Goal: Transaction & Acquisition: Obtain resource

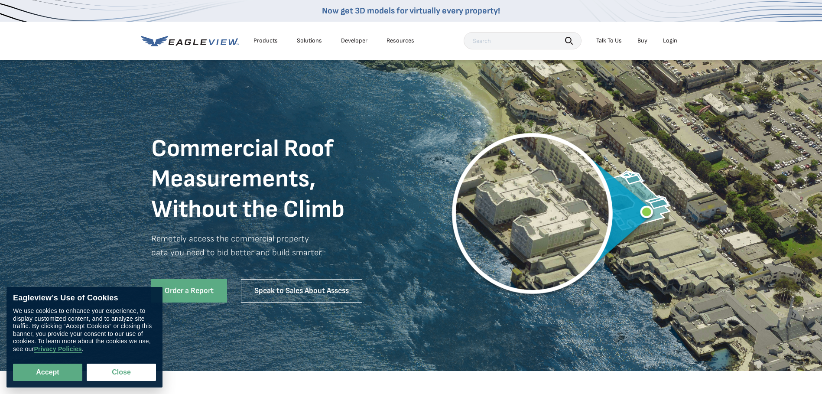
drag, startPoint x: 674, startPoint y: 40, endPoint x: 663, endPoint y: 39, distance: 10.9
click at [673, 39] on div "Login" at bounding box center [670, 41] width 14 height 8
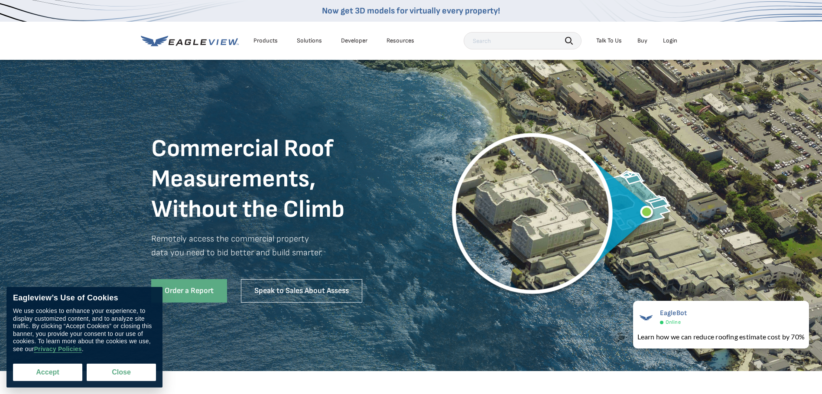
click at [64, 369] on button "Accept" at bounding box center [47, 372] width 69 height 17
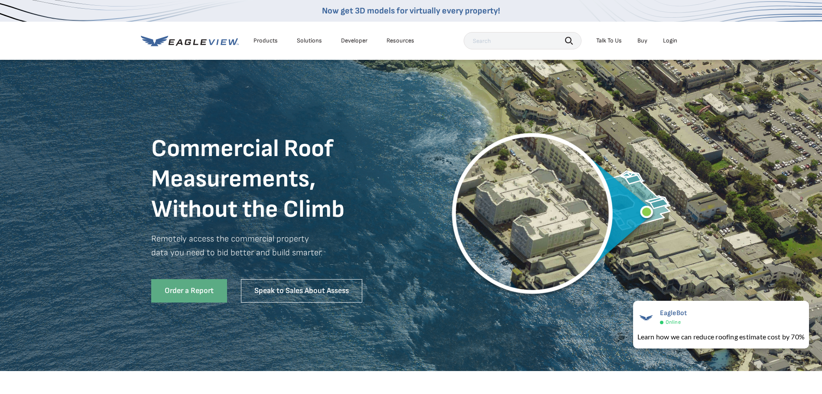
checkbox input "true"
click at [675, 40] on div "Login" at bounding box center [670, 41] width 14 height 8
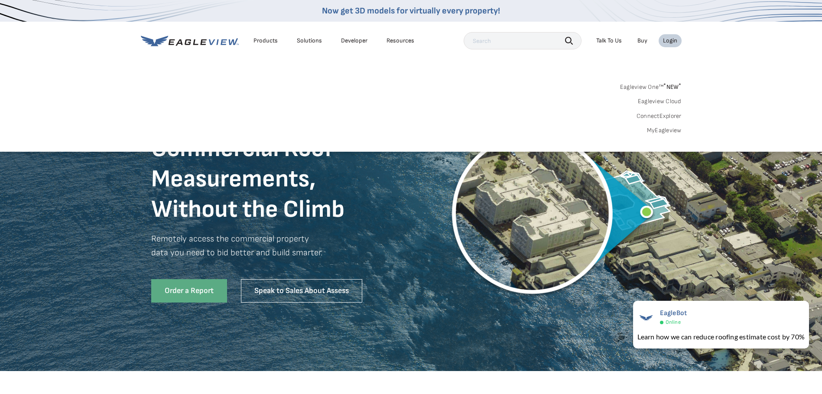
click at [661, 127] on link "MyEagleview" at bounding box center [664, 131] width 35 height 8
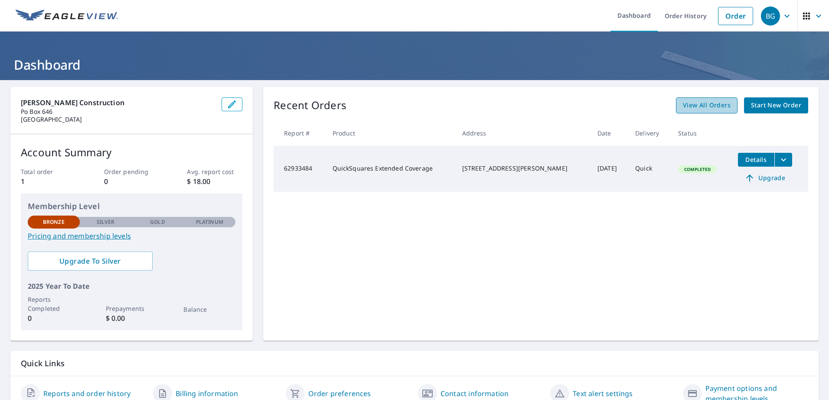
click at [719, 111] on link "View All Orders" at bounding box center [707, 106] width 62 height 16
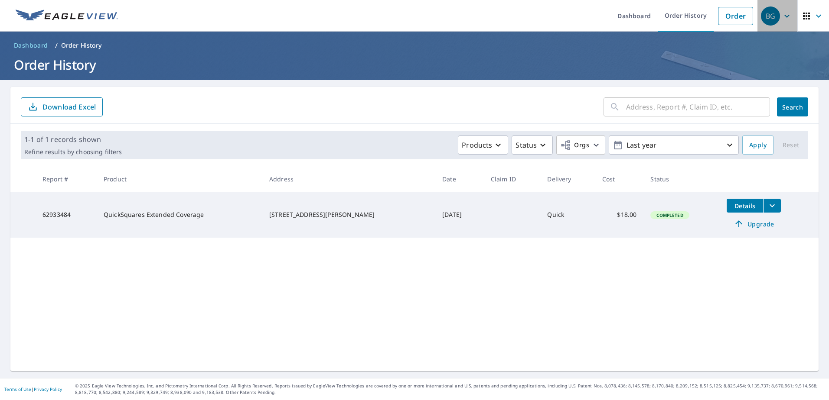
click at [781, 15] on icon "button" at bounding box center [786, 16] width 10 height 10
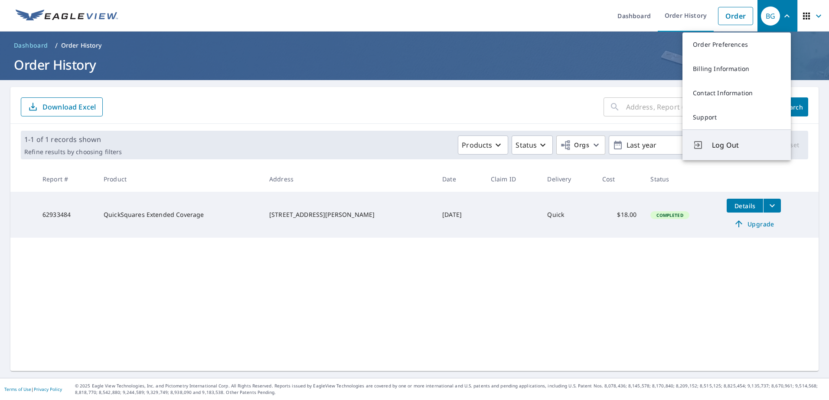
click at [720, 142] on span "Log Out" at bounding box center [746, 145] width 68 height 10
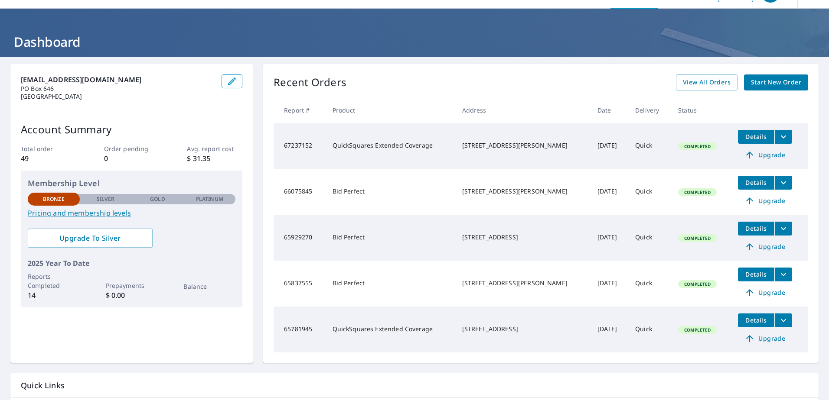
scroll to position [43, 0]
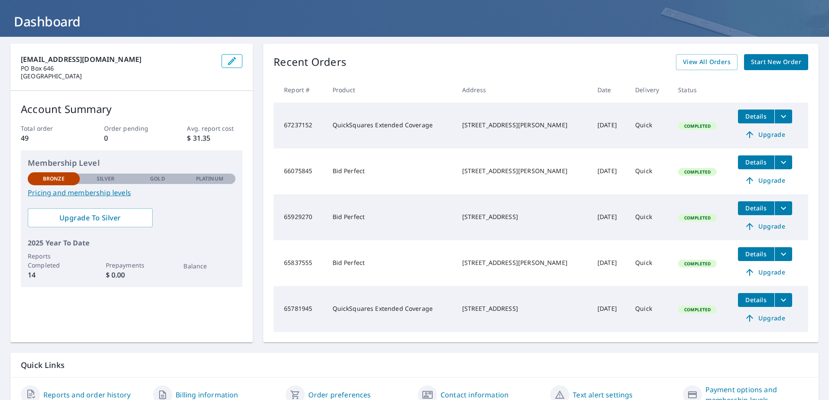
click at [750, 302] on span "Details" at bounding box center [756, 300] width 26 height 8
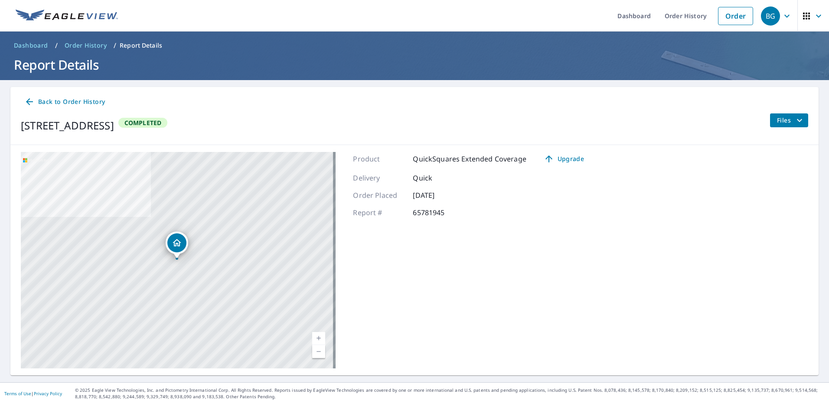
scroll to position [4, 0]
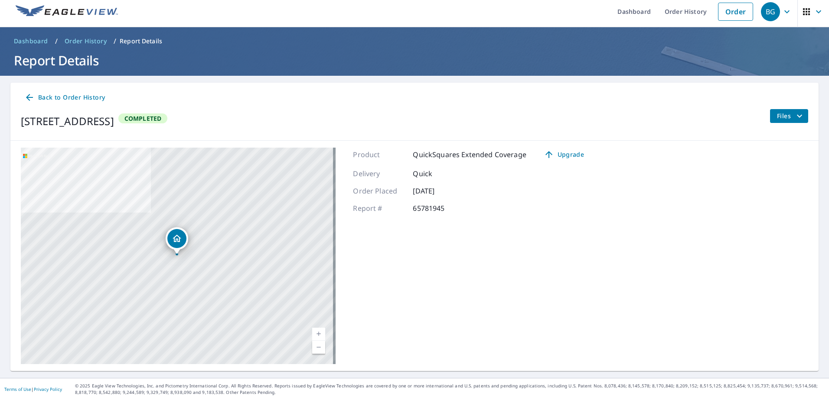
click at [44, 96] on span "Back to Order History" at bounding box center [64, 97] width 81 height 11
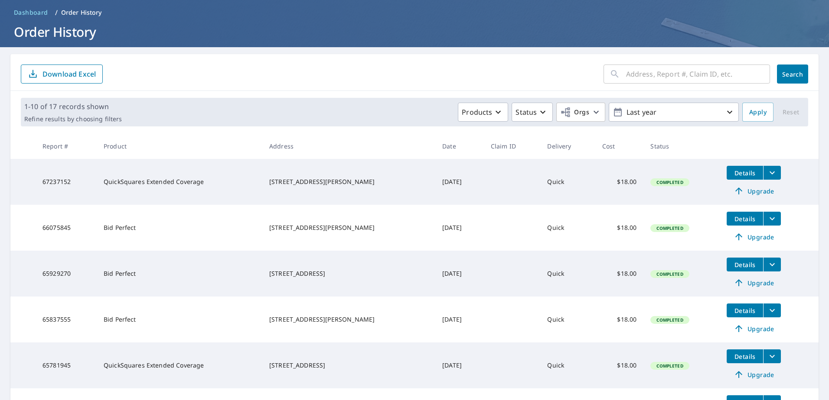
scroll to position [48, 0]
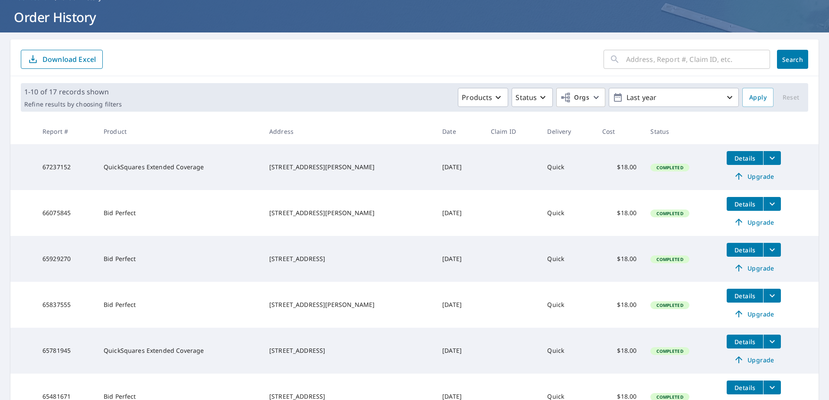
click at [767, 343] on icon "filesDropdownBtn-65781945" at bounding box center [772, 342] width 10 height 10
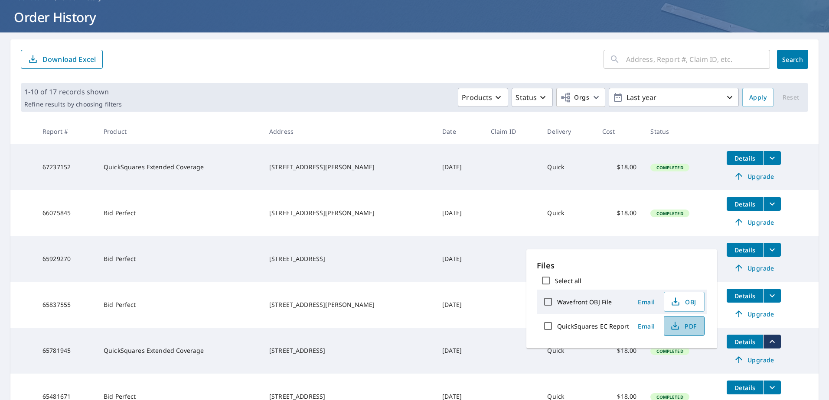
click at [691, 327] on span "PDF" at bounding box center [683, 326] width 28 height 10
